Goal: Information Seeking & Learning: Learn about a topic

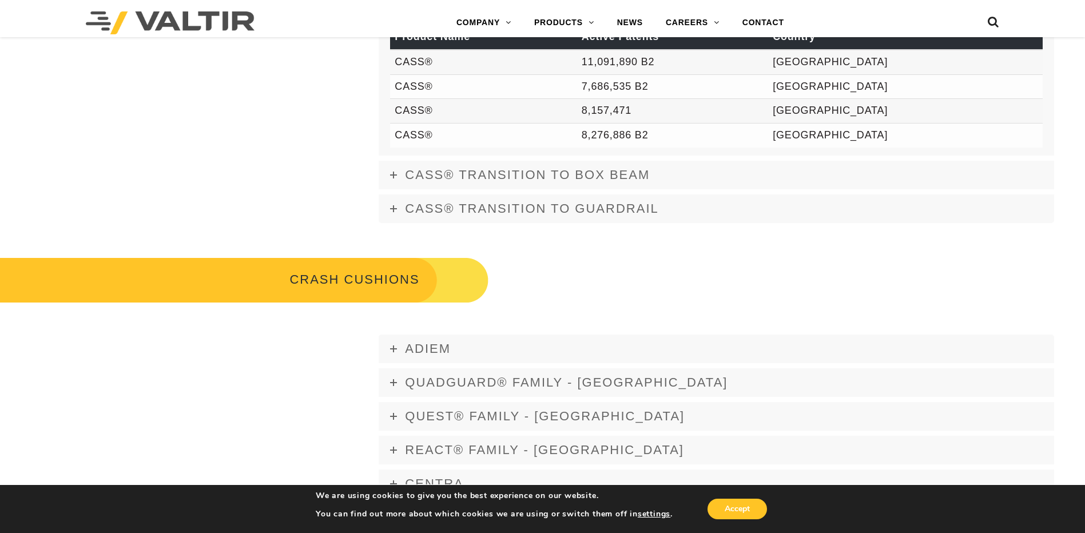
scroll to position [572, 0]
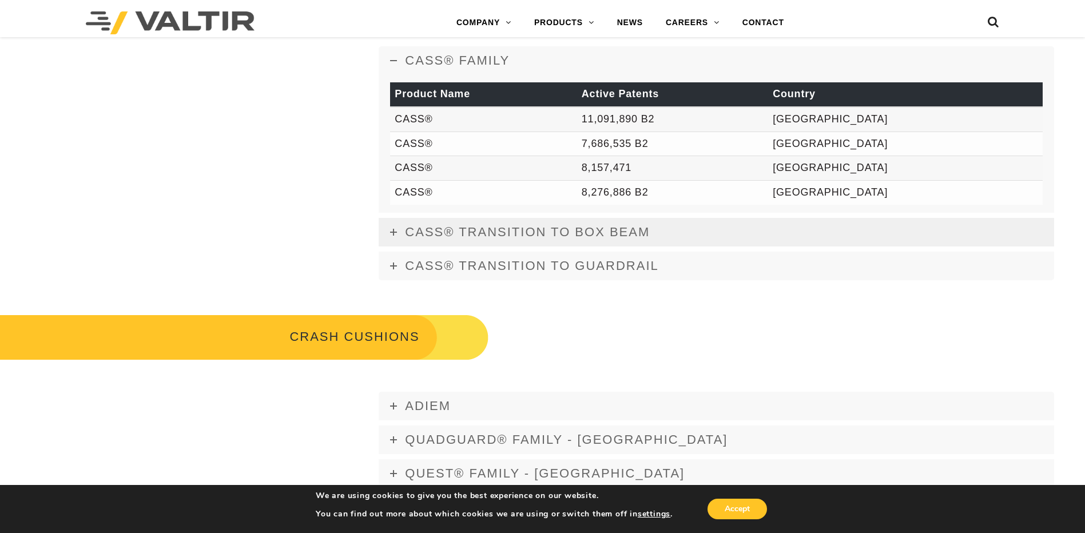
click at [393, 232] on icon at bounding box center [393, 232] width 7 height 7
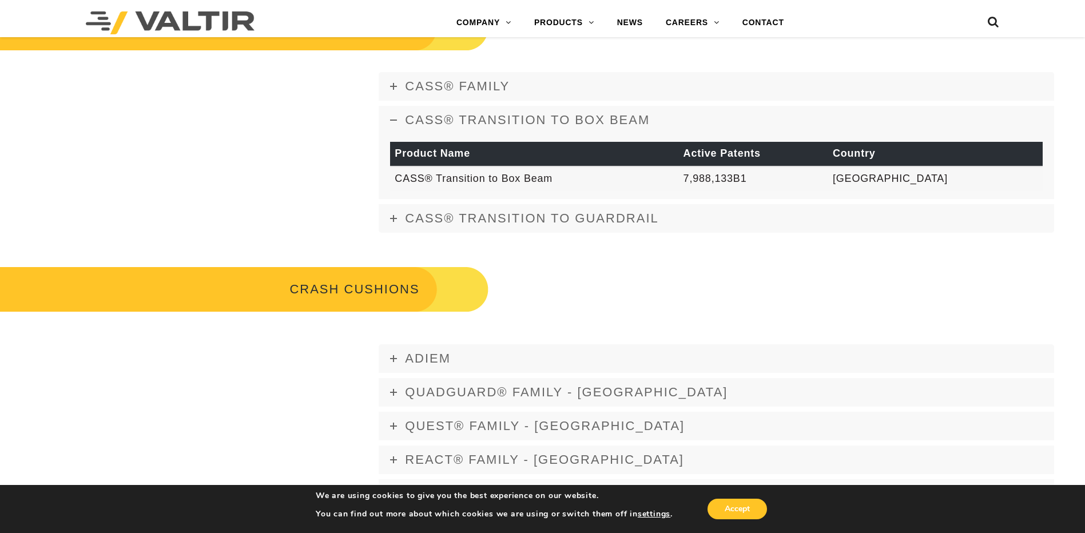
scroll to position [515, 0]
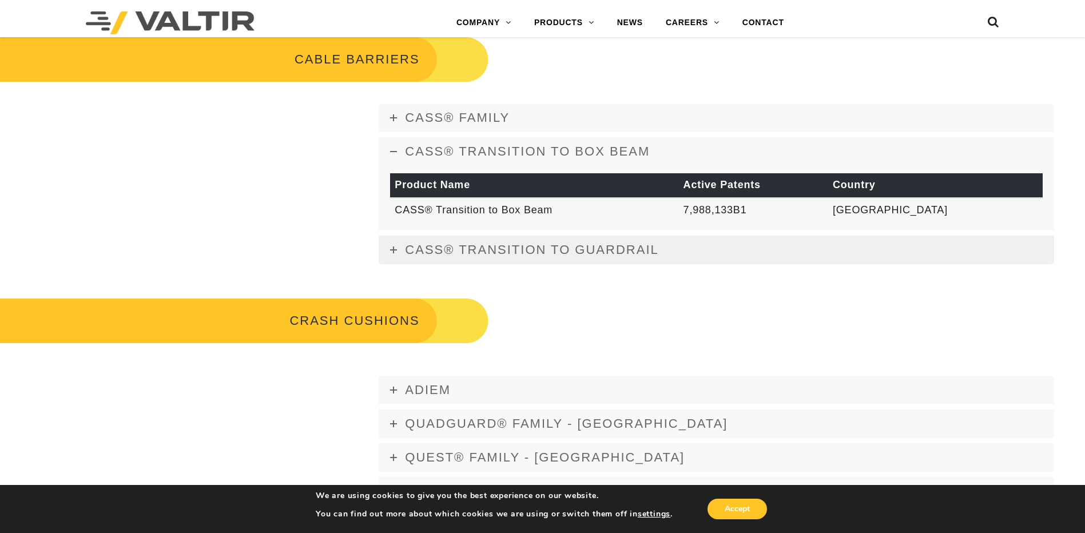
click at [390, 248] on icon at bounding box center [393, 250] width 7 height 7
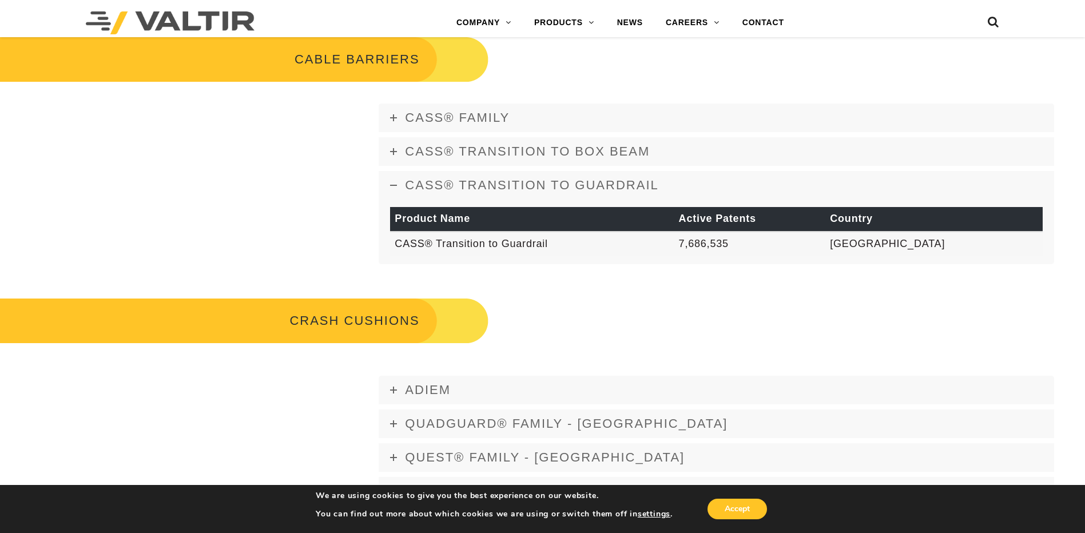
click at [567, 291] on div "CRASH CUSHIONS" at bounding box center [542, 310] width 1085 height 69
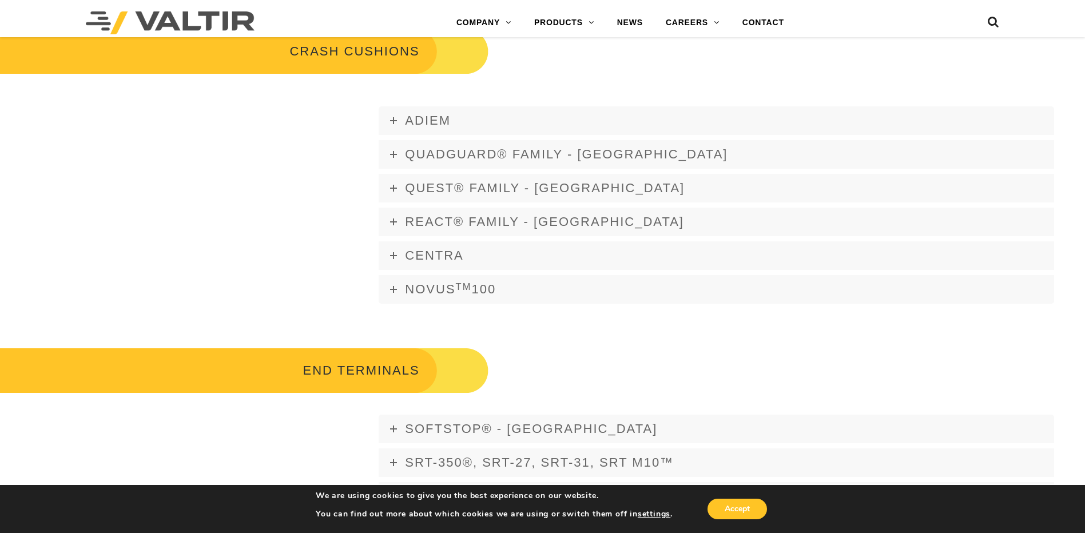
scroll to position [801, 0]
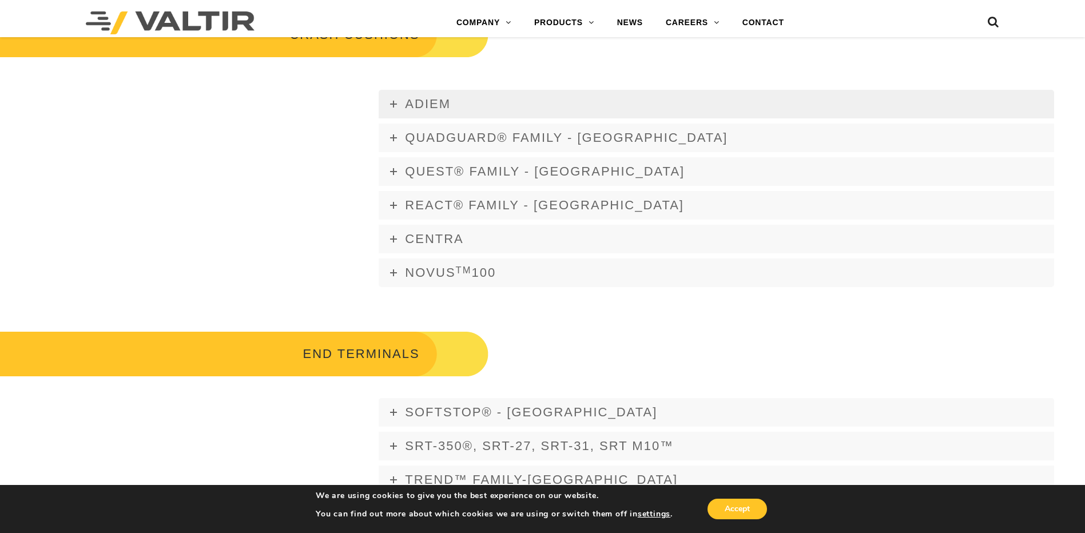
click at [395, 105] on icon at bounding box center [393, 104] width 7 height 7
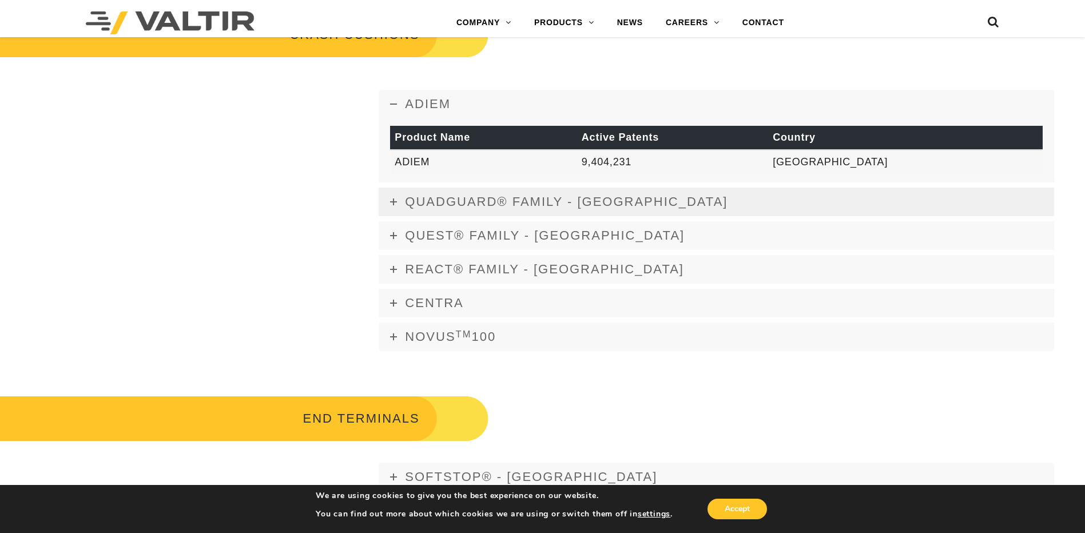
click at [398, 200] on link "QUADGUARD® FAMILY - [GEOGRAPHIC_DATA]" at bounding box center [717, 202] width 676 height 29
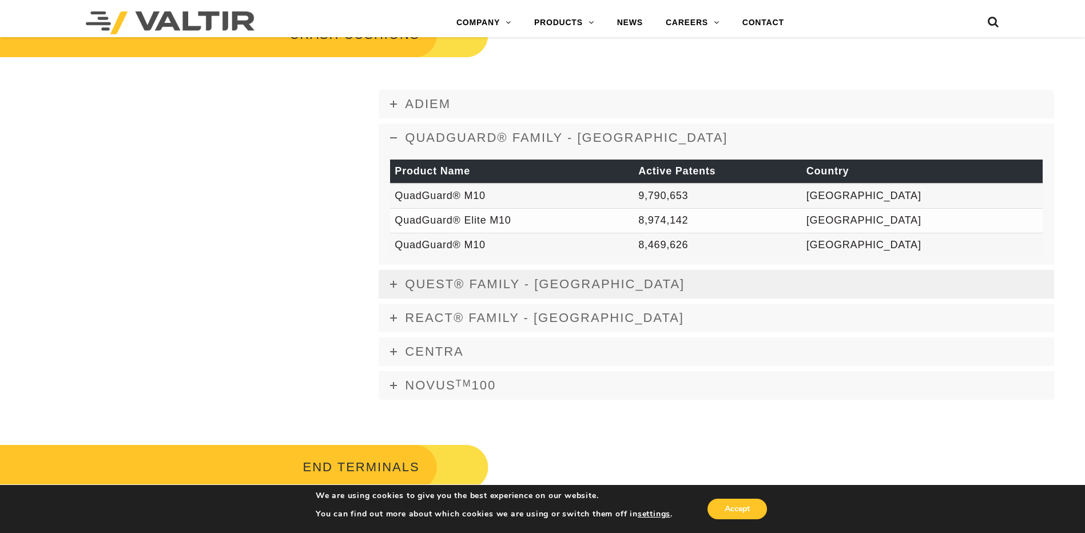
click at [394, 282] on icon at bounding box center [393, 284] width 7 height 7
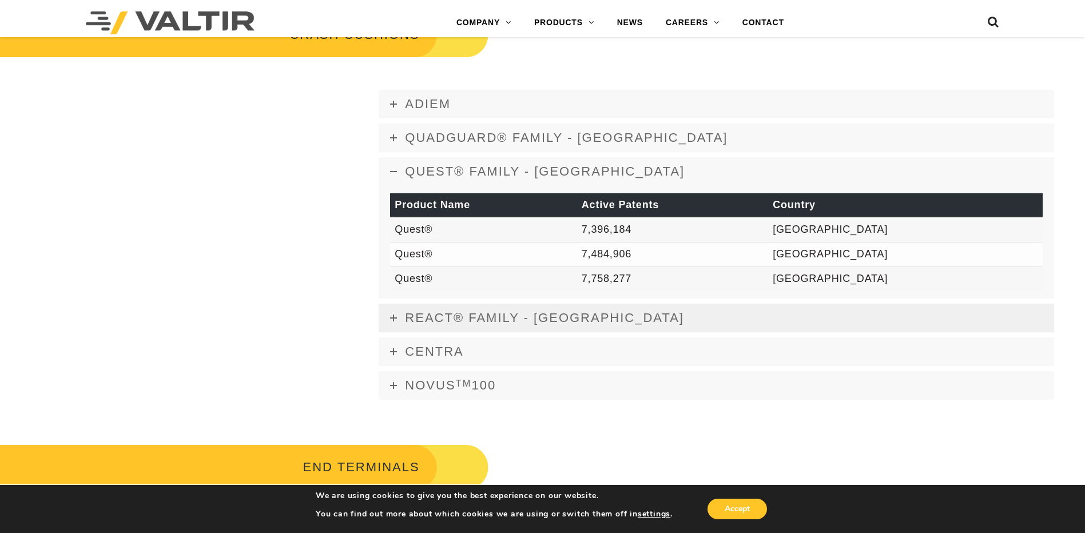
click at [394, 317] on icon at bounding box center [393, 318] width 7 height 7
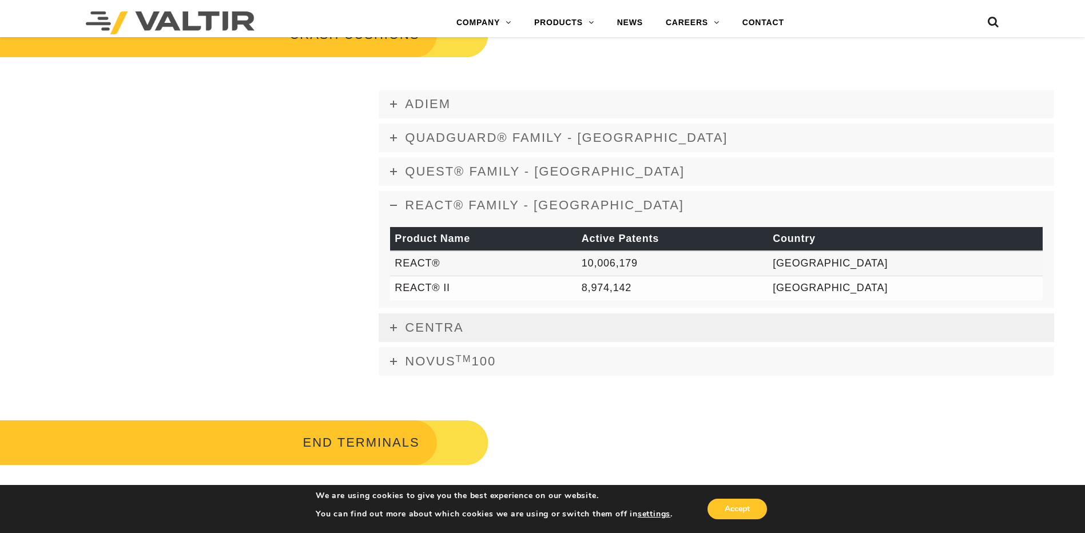
click at [391, 325] on icon at bounding box center [393, 327] width 7 height 7
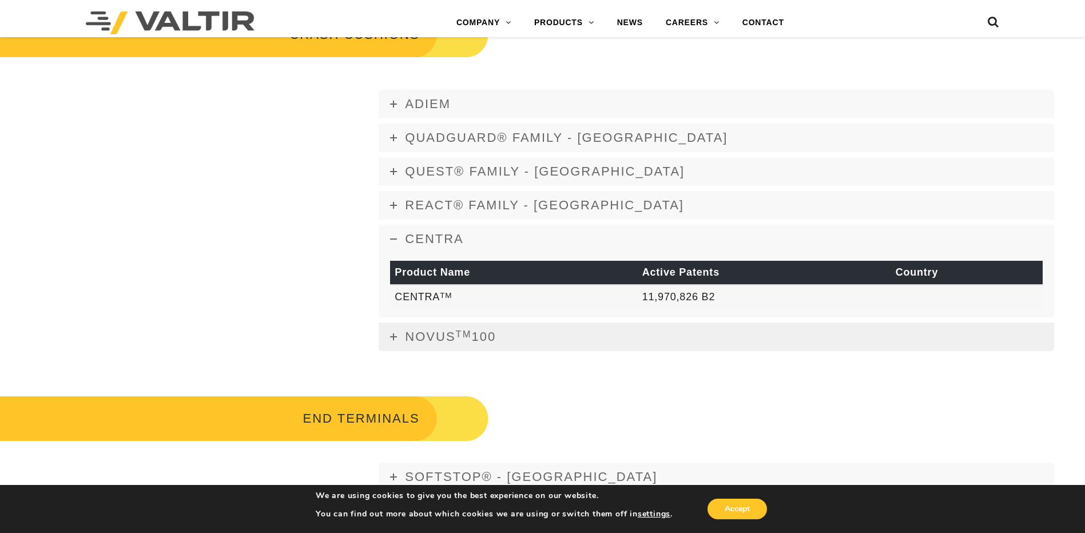
click at [395, 337] on icon at bounding box center [393, 336] width 7 height 7
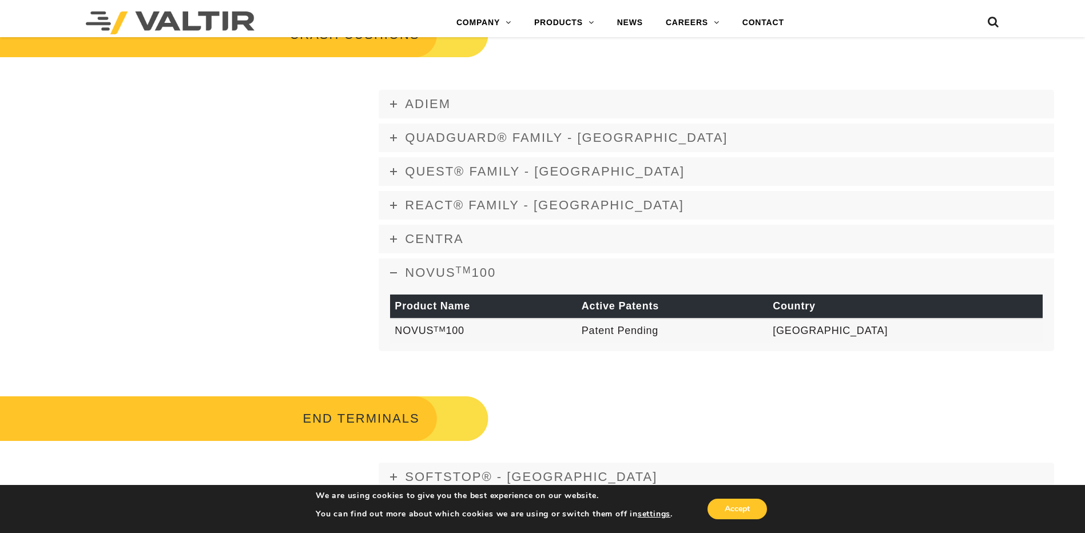
click at [311, 350] on div "ADIEM Product Name Active Patents Country ADIEM 9,404,231 USA QUADGUARD® FAMILY…" at bounding box center [542, 216] width 1085 height 315
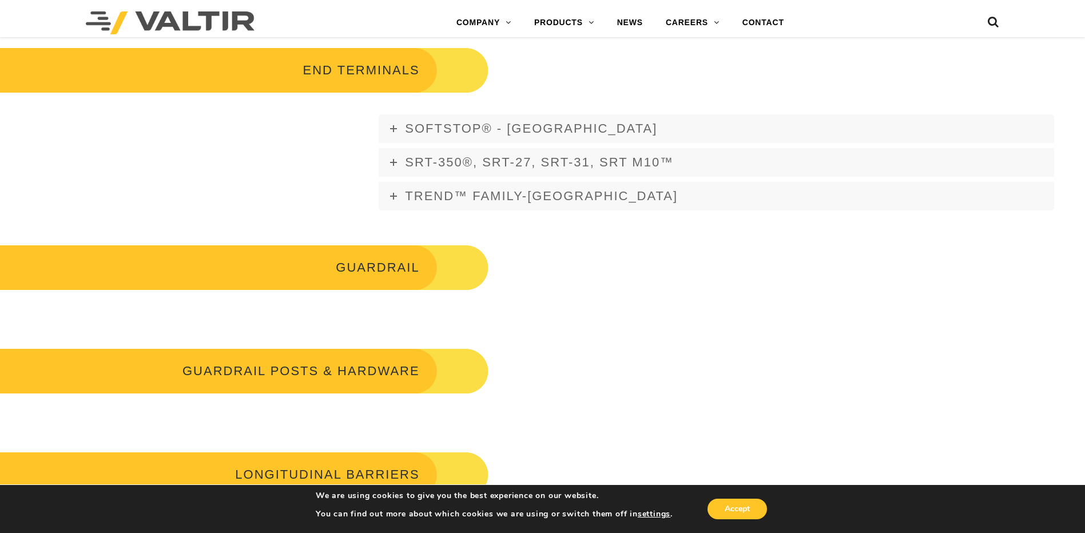
scroll to position [1201, 0]
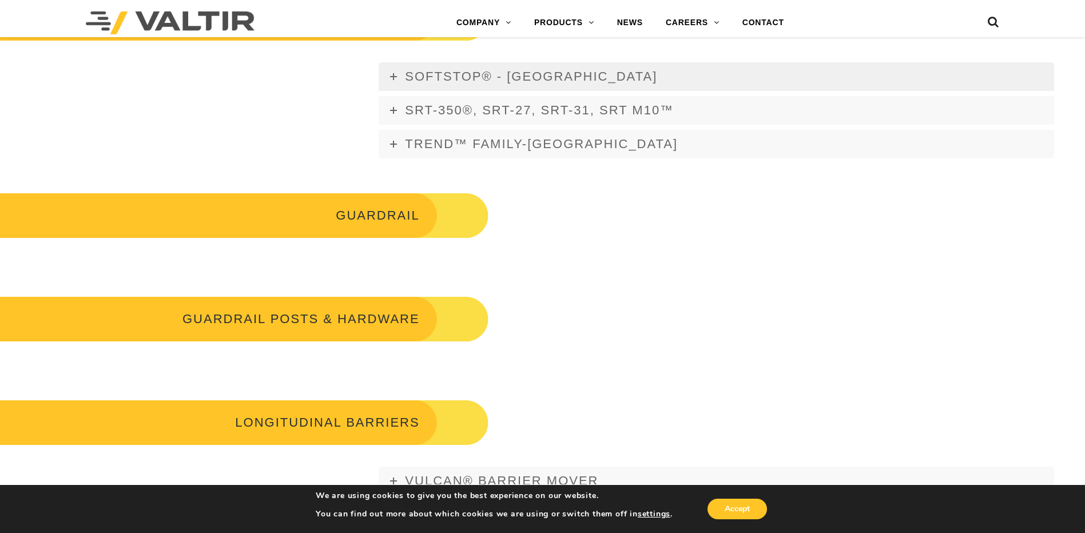
click at [396, 76] on icon at bounding box center [393, 76] width 7 height 7
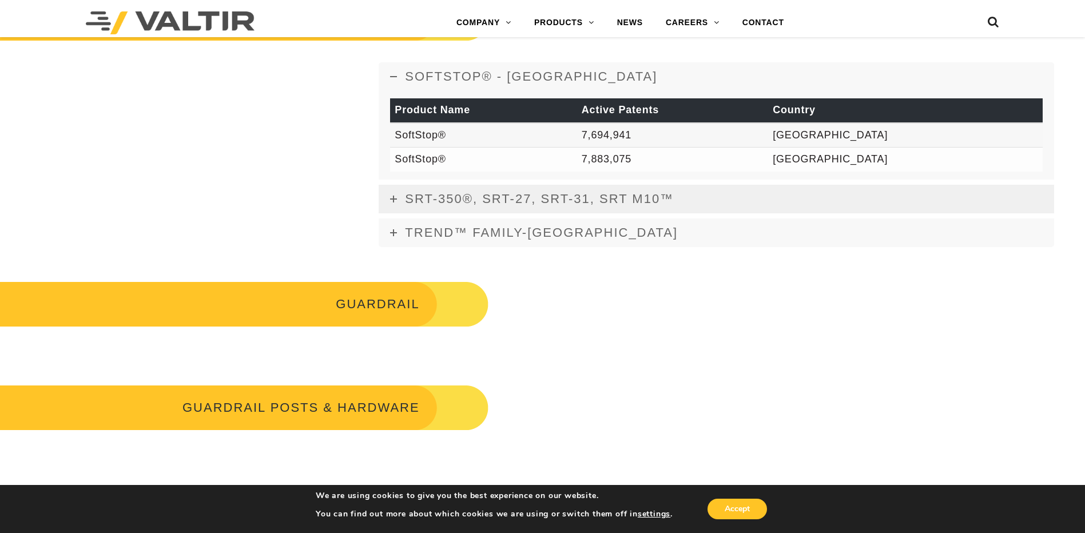
click at [394, 196] on icon at bounding box center [393, 199] width 7 height 7
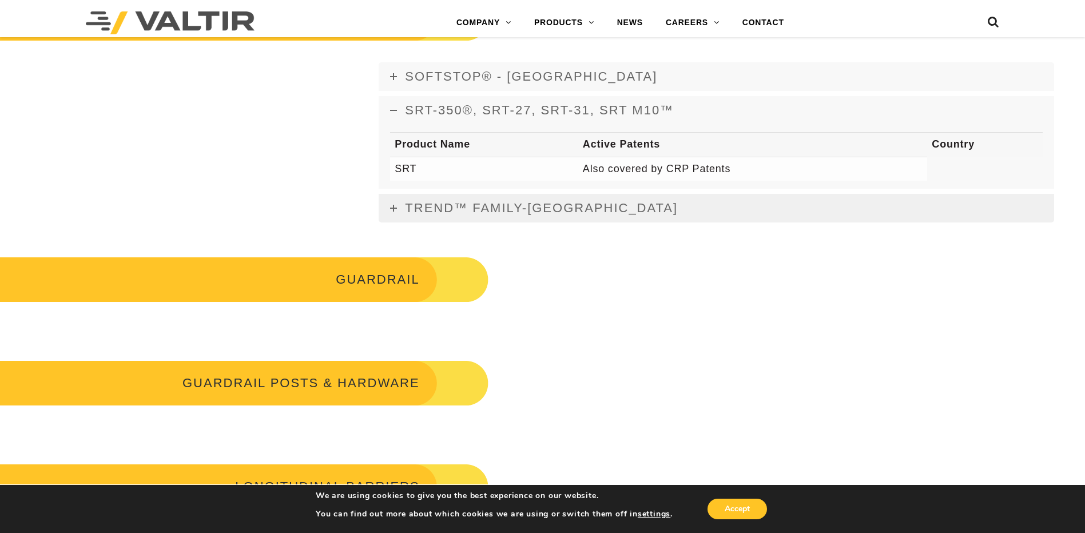
click at [394, 207] on icon at bounding box center [393, 208] width 7 height 7
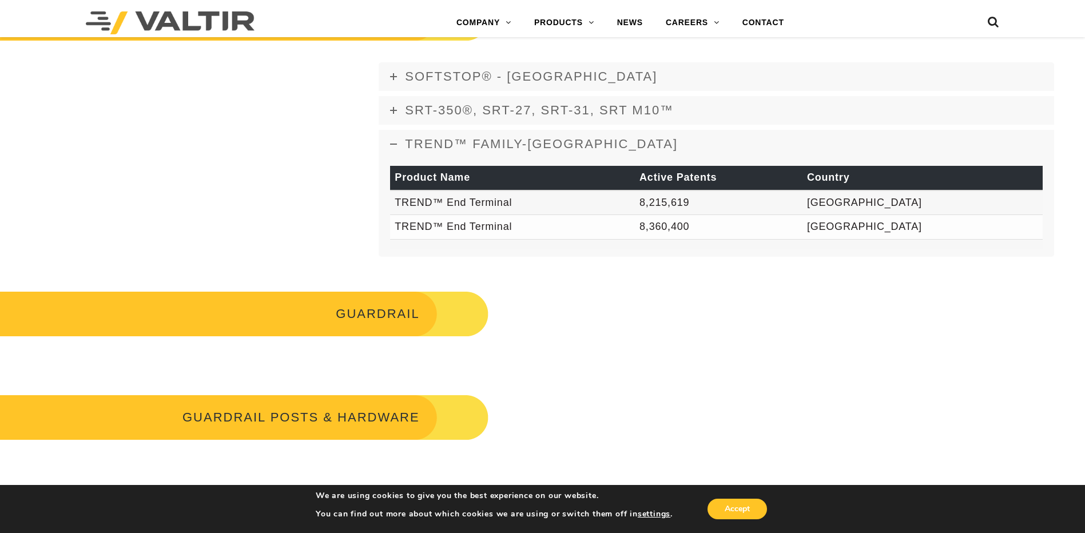
drag, startPoint x: 388, startPoint y: 316, endPoint x: 400, endPoint y: 311, distance: 12.5
click at [388, 316] on h3 "GUARDRAIL" at bounding box center [244, 314] width 489 height 48
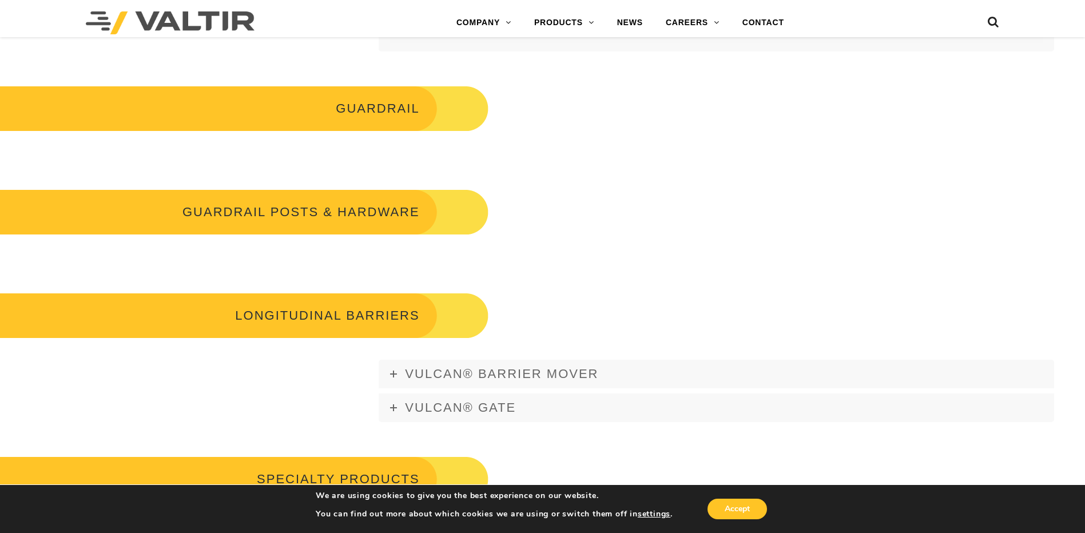
scroll to position [1430, 0]
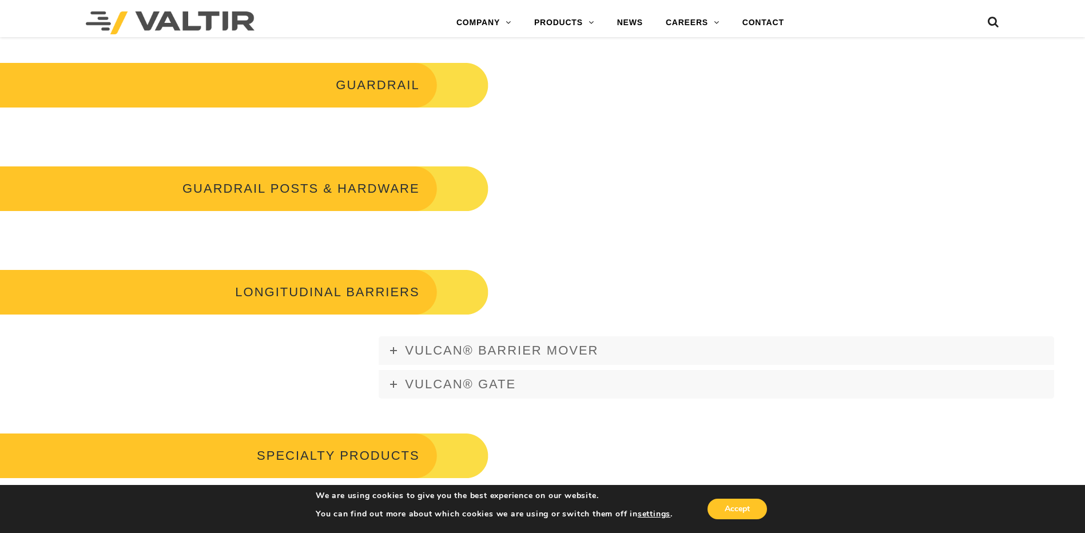
click at [383, 89] on h3 "GUARDRAIL" at bounding box center [244, 85] width 489 height 48
click at [386, 187] on h3 "GUARDRAIL POSTS & HARDWARE" at bounding box center [244, 189] width 489 height 48
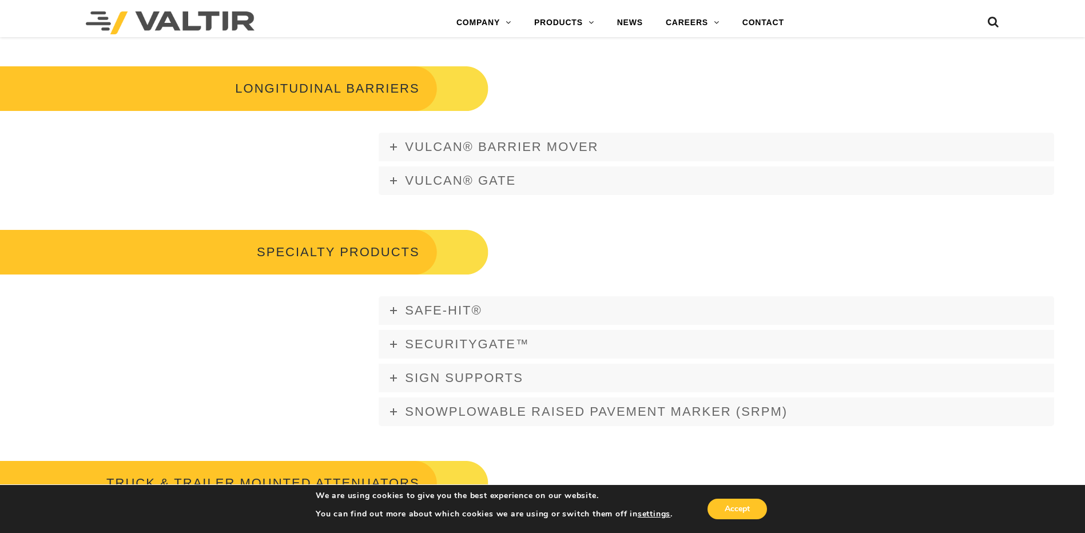
scroll to position [1659, 0]
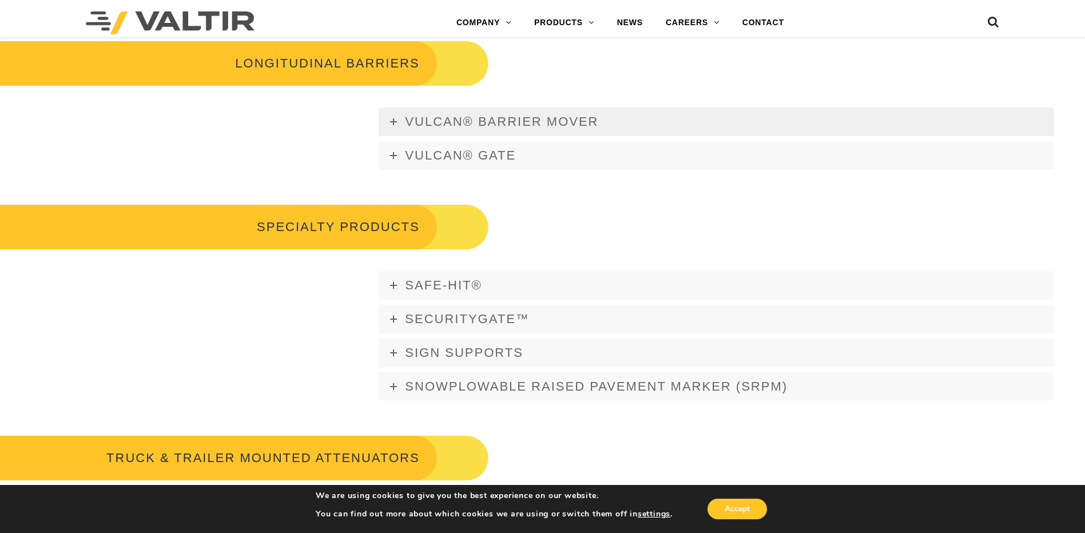
click at [389, 122] on link "Vulcan® Barrier Mover" at bounding box center [717, 122] width 676 height 29
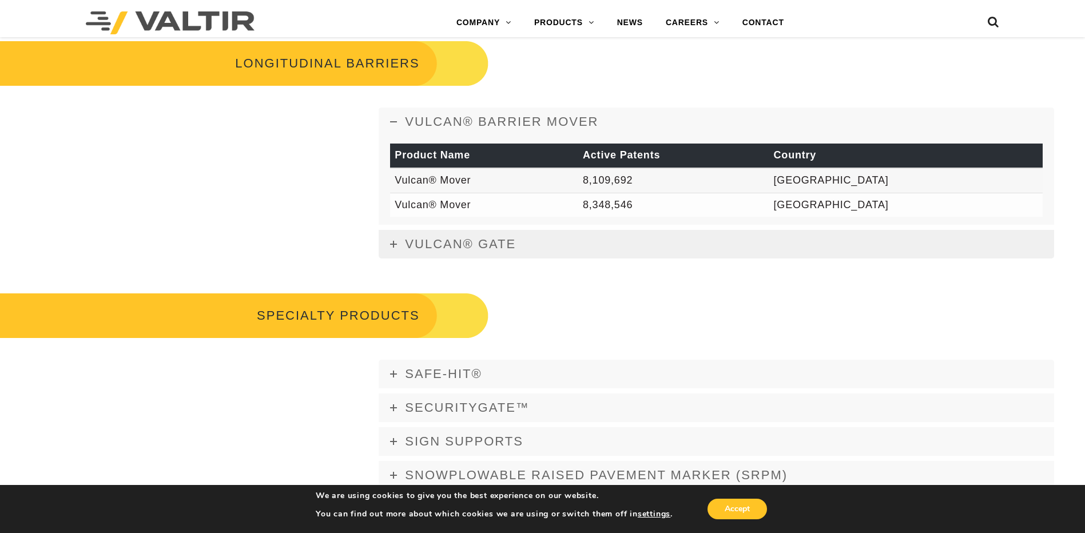
click at [391, 242] on icon at bounding box center [393, 244] width 7 height 7
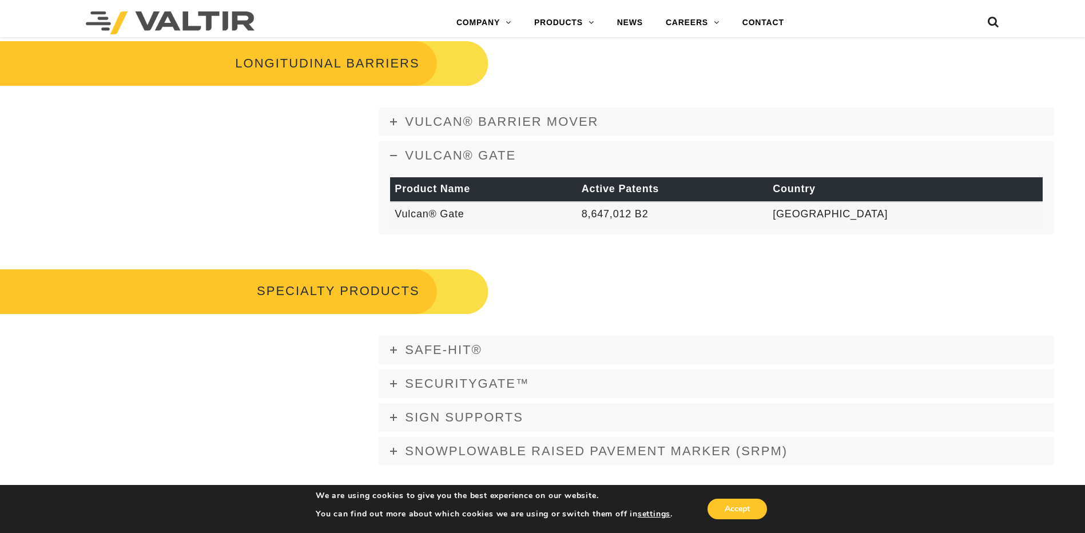
click at [348, 251] on div "SPECIALTY PRODUCTS" at bounding box center [542, 281] width 1085 height 69
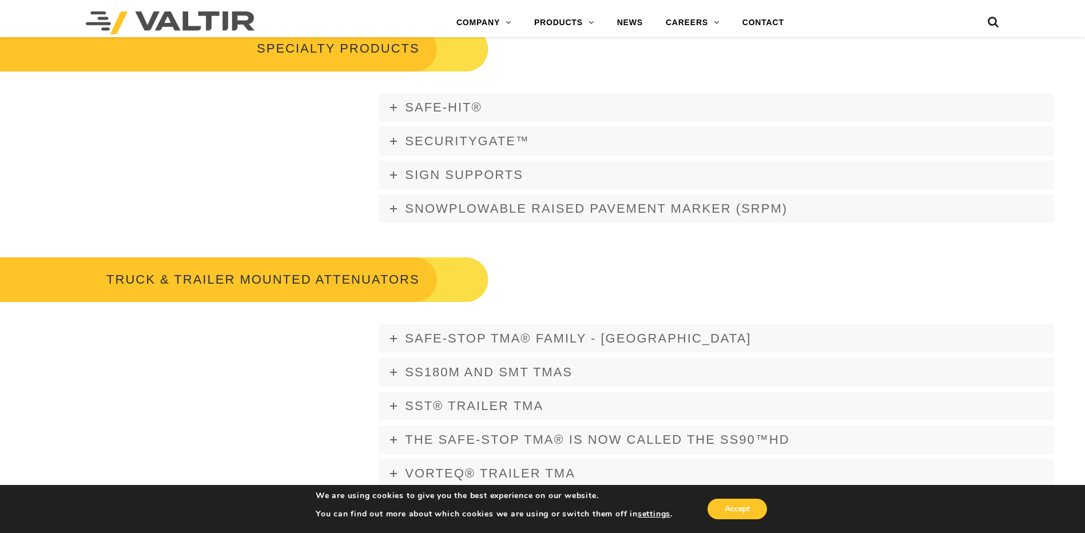
scroll to position [1945, 0]
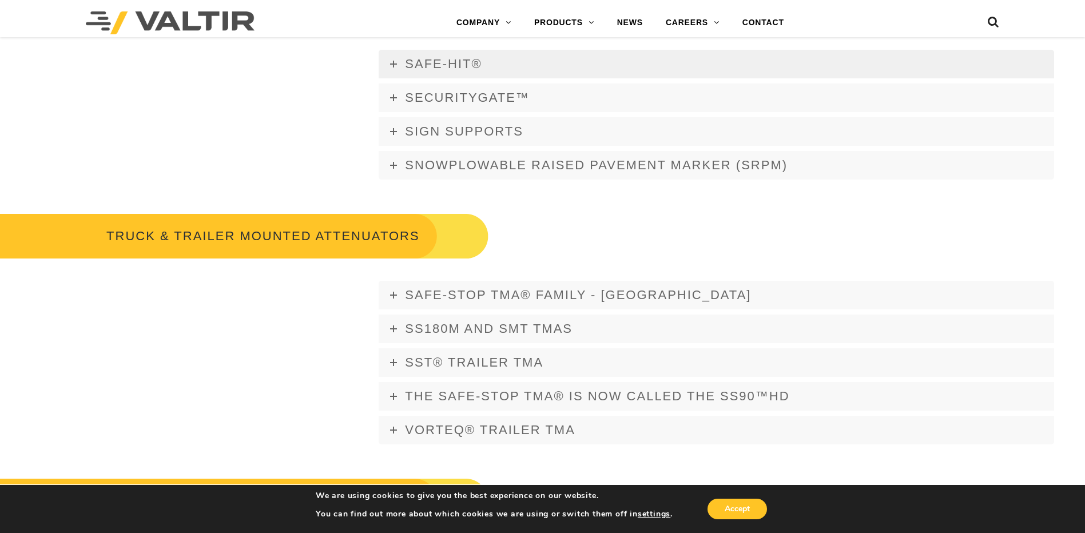
click at [392, 62] on icon at bounding box center [393, 64] width 7 height 7
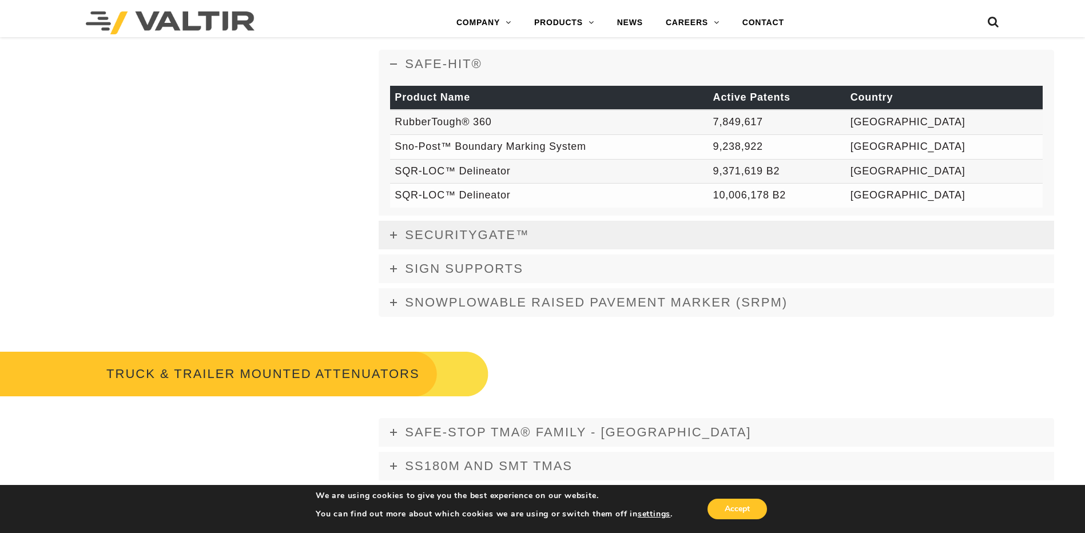
click at [390, 236] on icon at bounding box center [393, 235] width 7 height 7
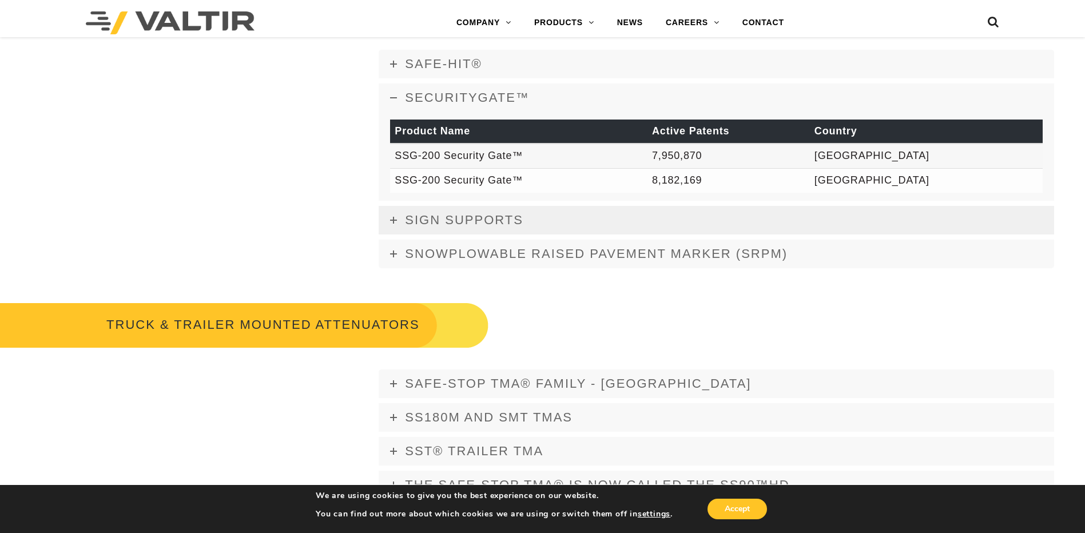
click at [394, 220] on icon at bounding box center [393, 220] width 7 height 7
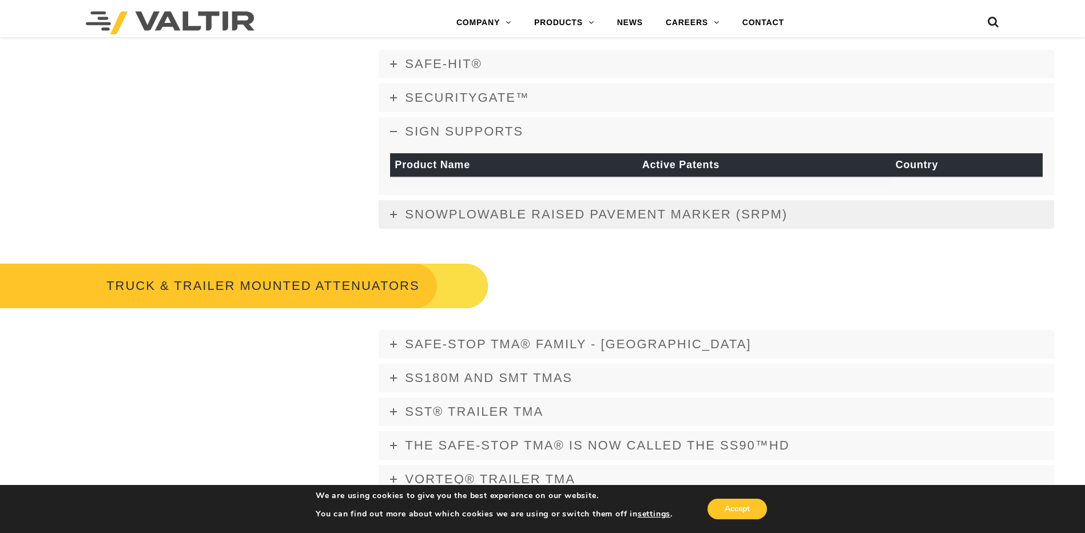
click at [391, 214] on icon at bounding box center [393, 214] width 7 height 7
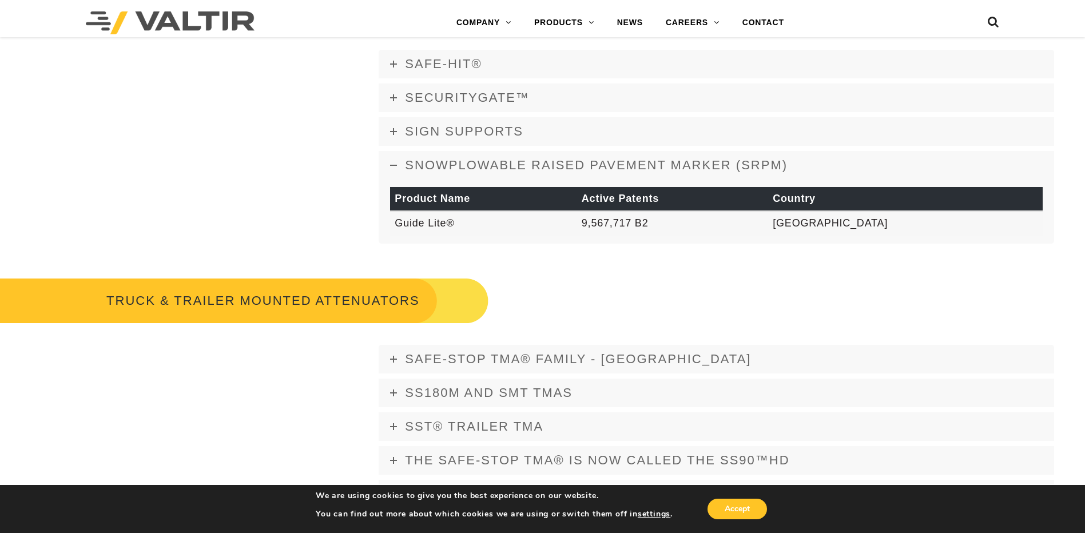
click at [673, 295] on div "TRUCK & TRAILER MOUNTED ATTENUATORS" at bounding box center [542, 290] width 1085 height 69
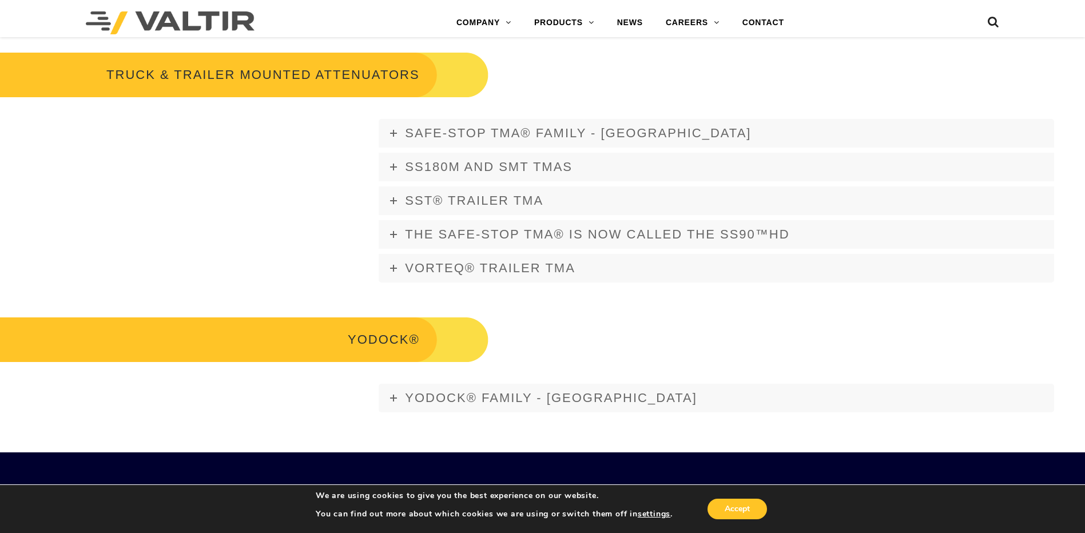
scroll to position [2174, 0]
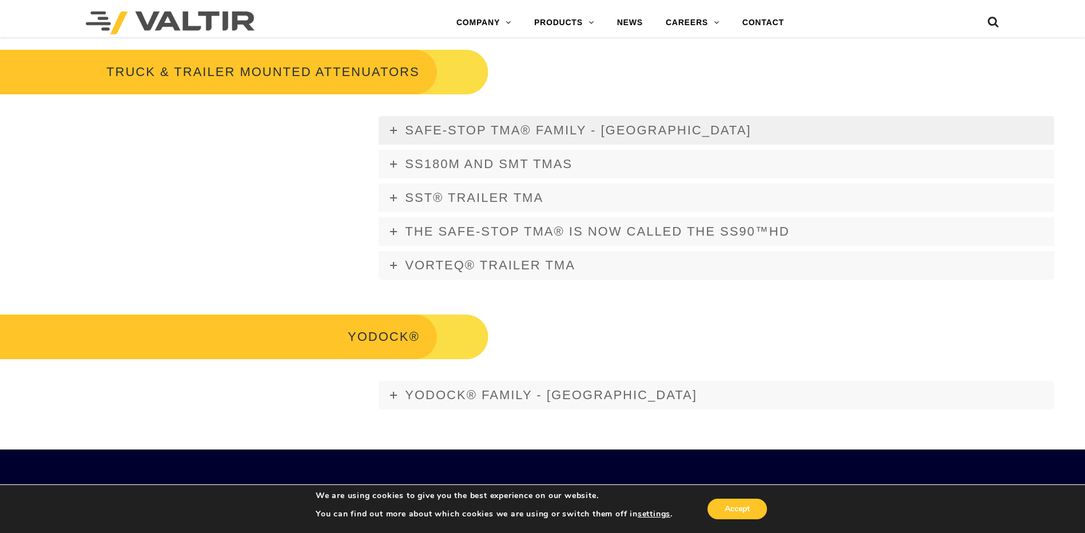
click at [394, 129] on icon at bounding box center [393, 130] width 7 height 7
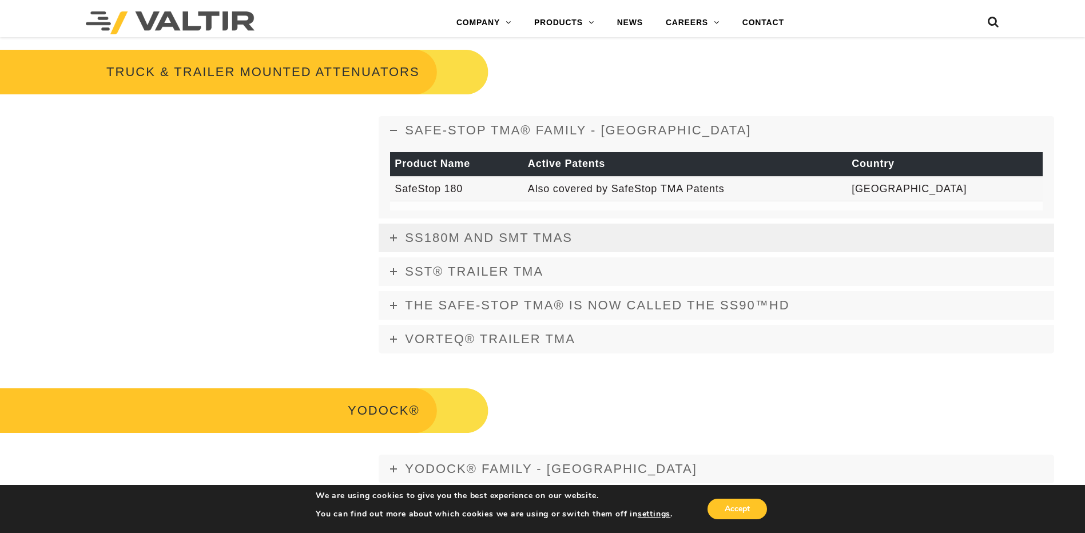
click at [393, 237] on icon at bounding box center [393, 238] width 7 height 7
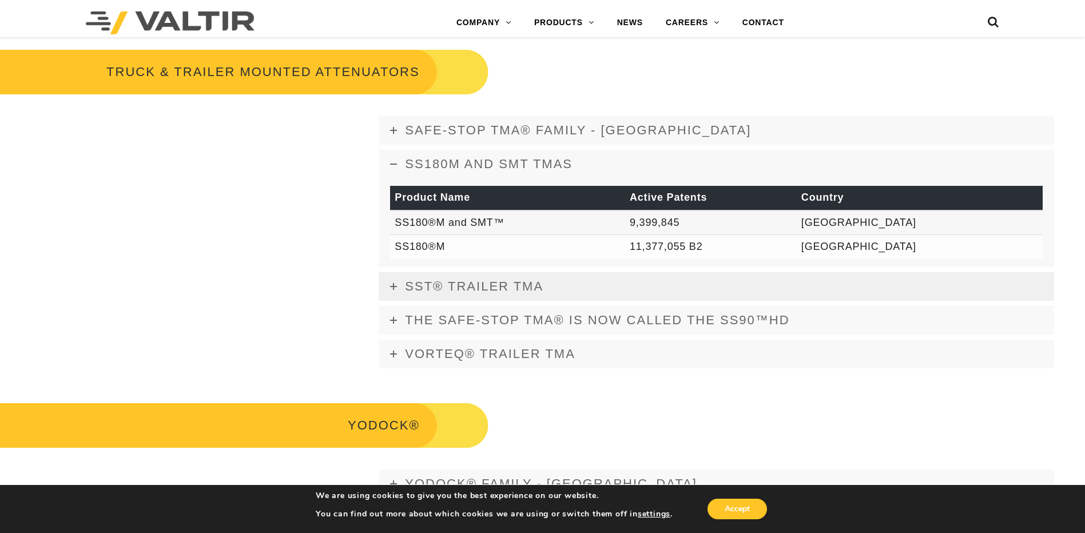
click at [395, 285] on icon at bounding box center [393, 286] width 7 height 7
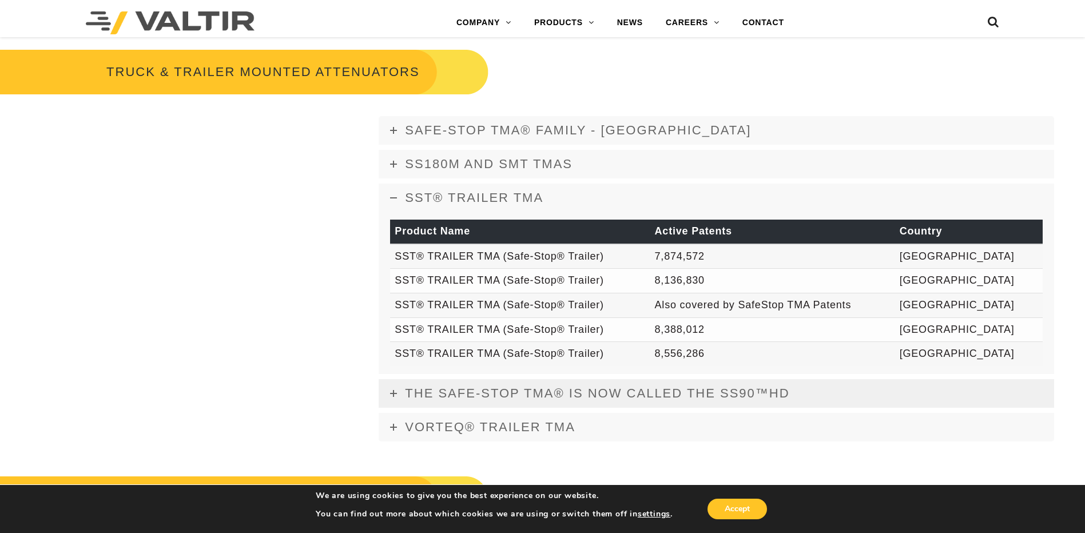
click at [395, 394] on icon at bounding box center [393, 393] width 7 height 7
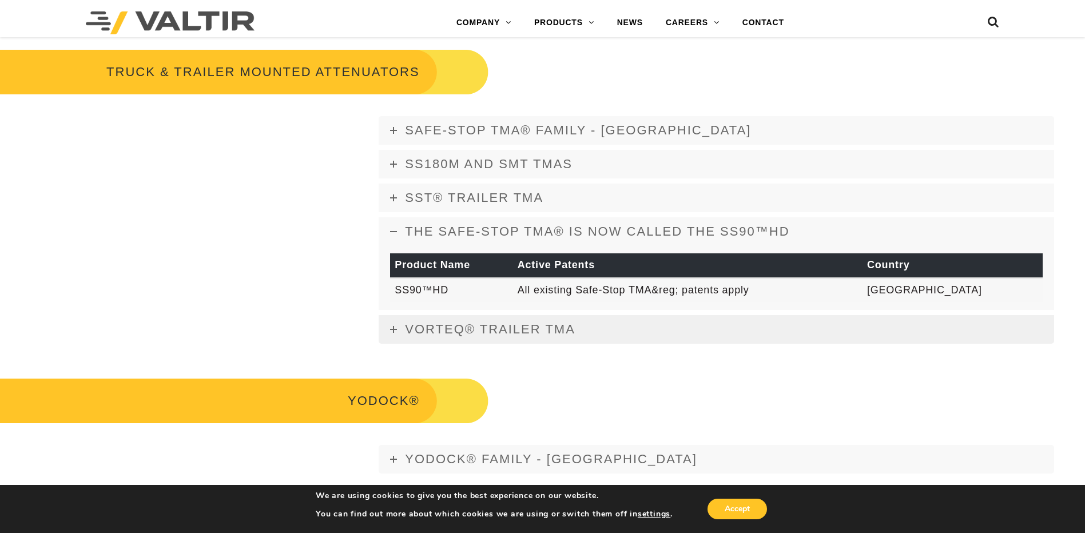
click at [392, 330] on icon at bounding box center [393, 329] width 7 height 7
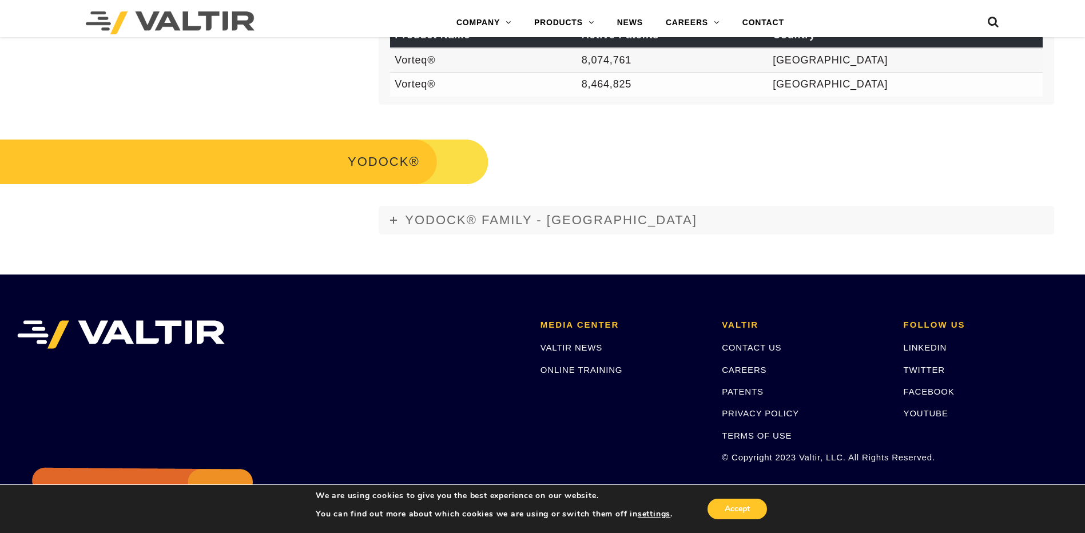
scroll to position [2460, 0]
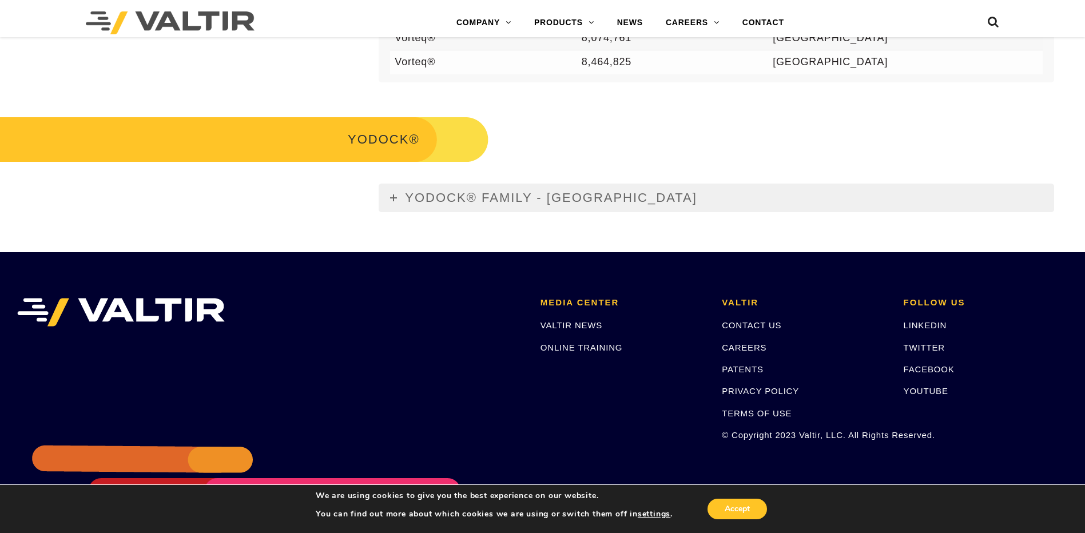
click at [394, 197] on icon at bounding box center [393, 197] width 7 height 7
